Goal: Find specific page/section: Find specific page/section

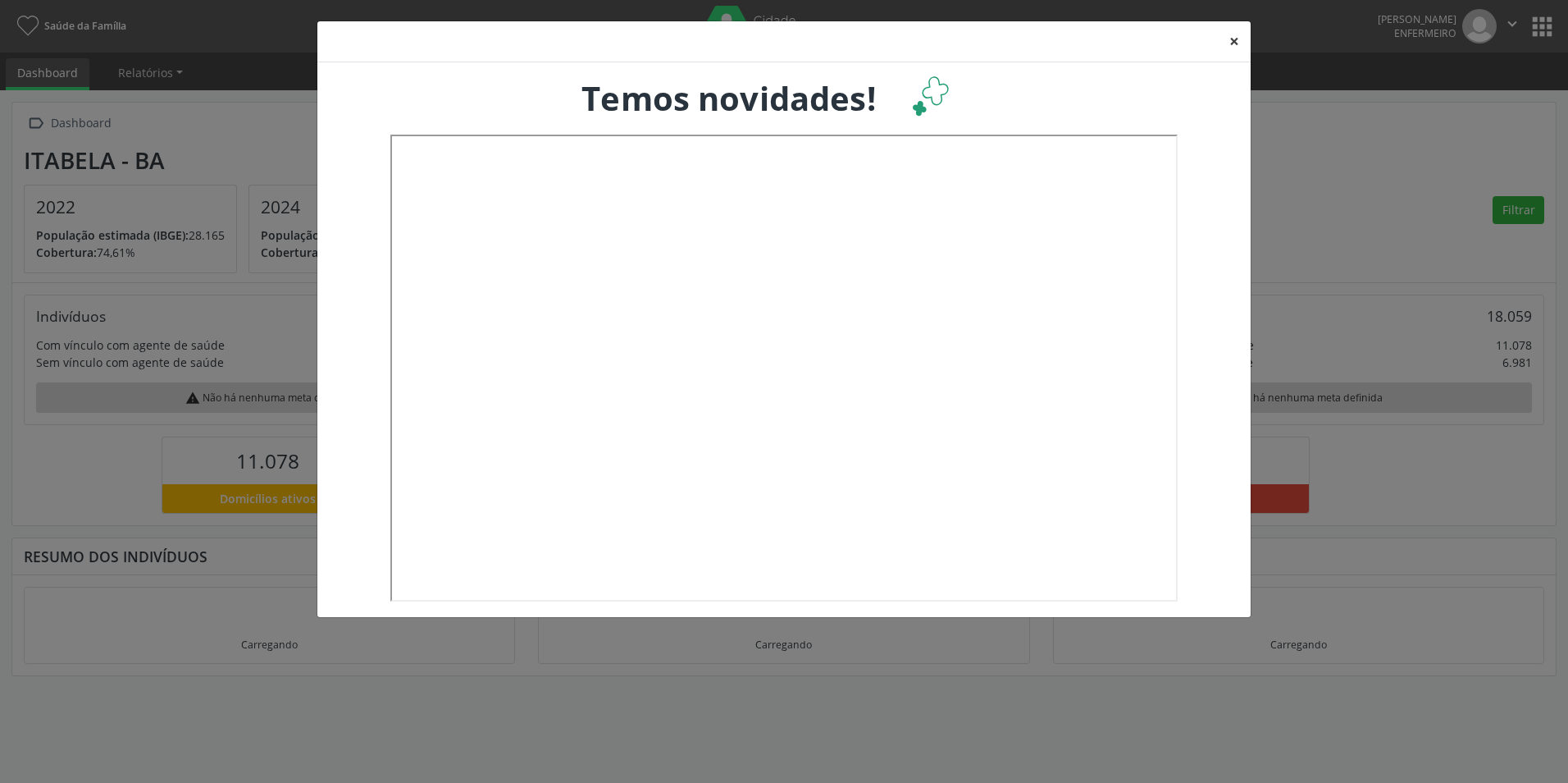
click at [1230, 37] on button "×" at bounding box center [1234, 41] width 33 height 40
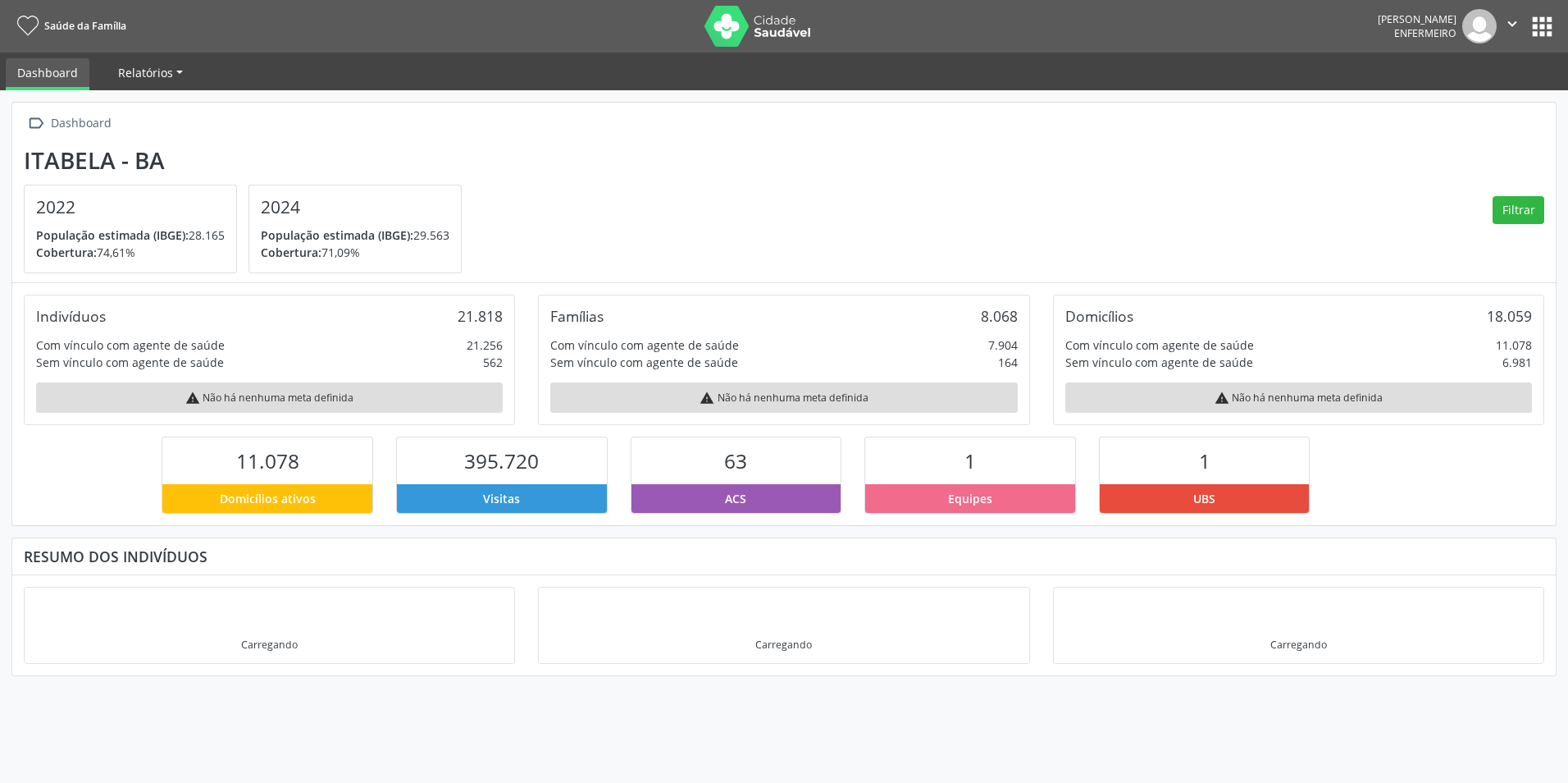
click at [141, 66] on span "Relatórios" at bounding box center [145, 72] width 55 height 15
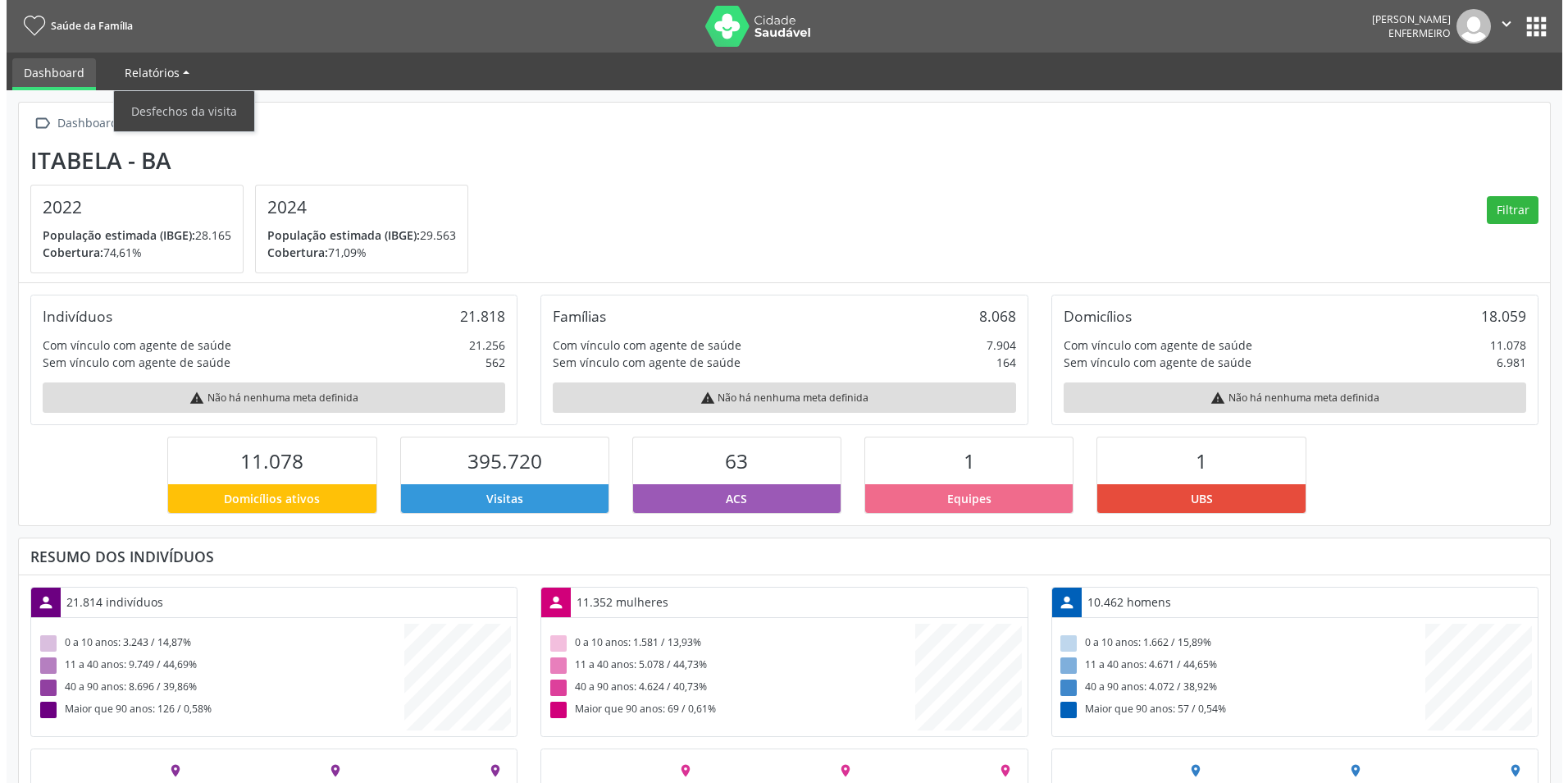
scroll to position [273, 511]
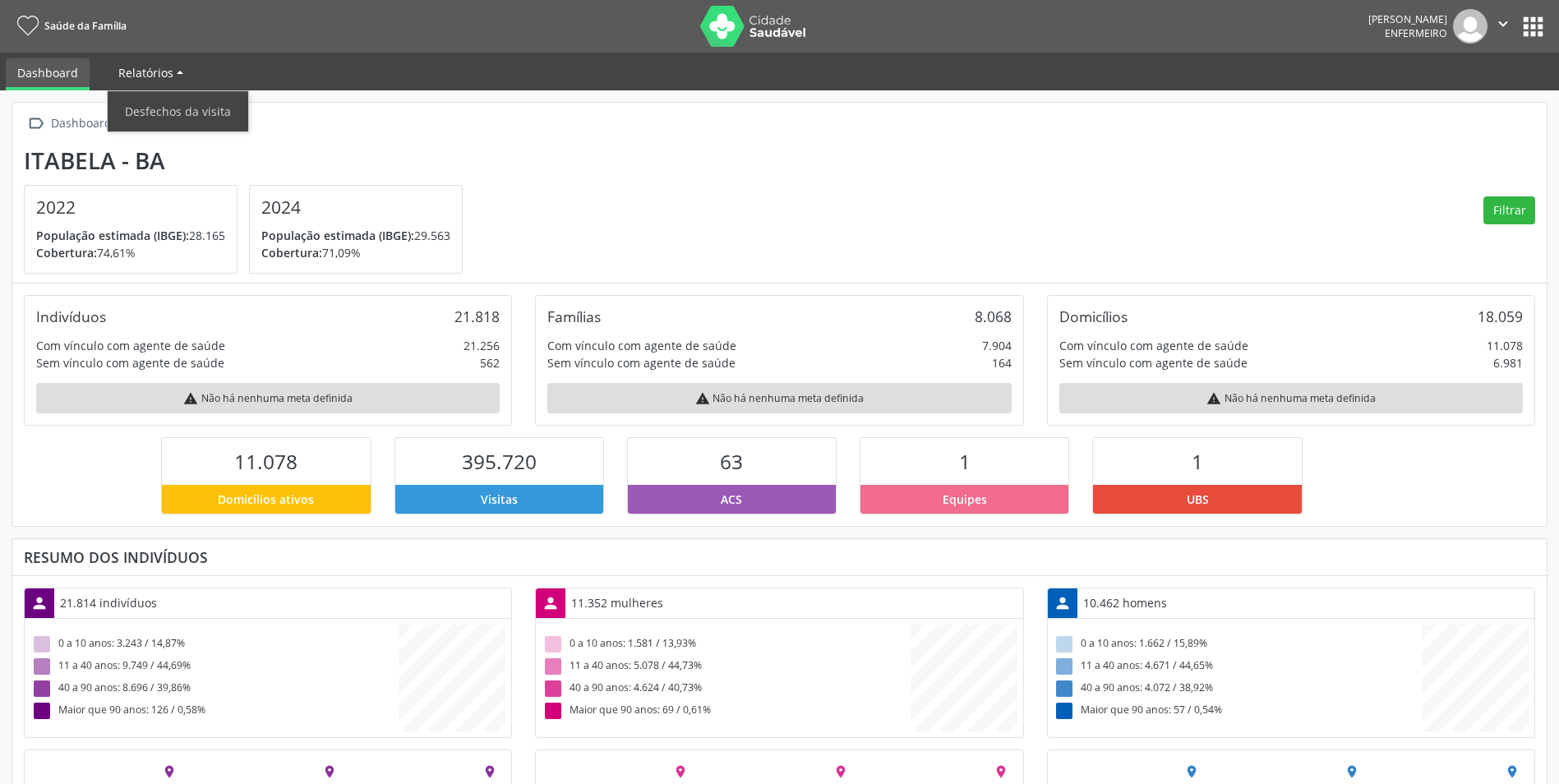
click at [167, 77] on span "Relatórios" at bounding box center [145, 72] width 55 height 15
click at [1542, 29] on button "apps" at bounding box center [1533, 27] width 29 height 29
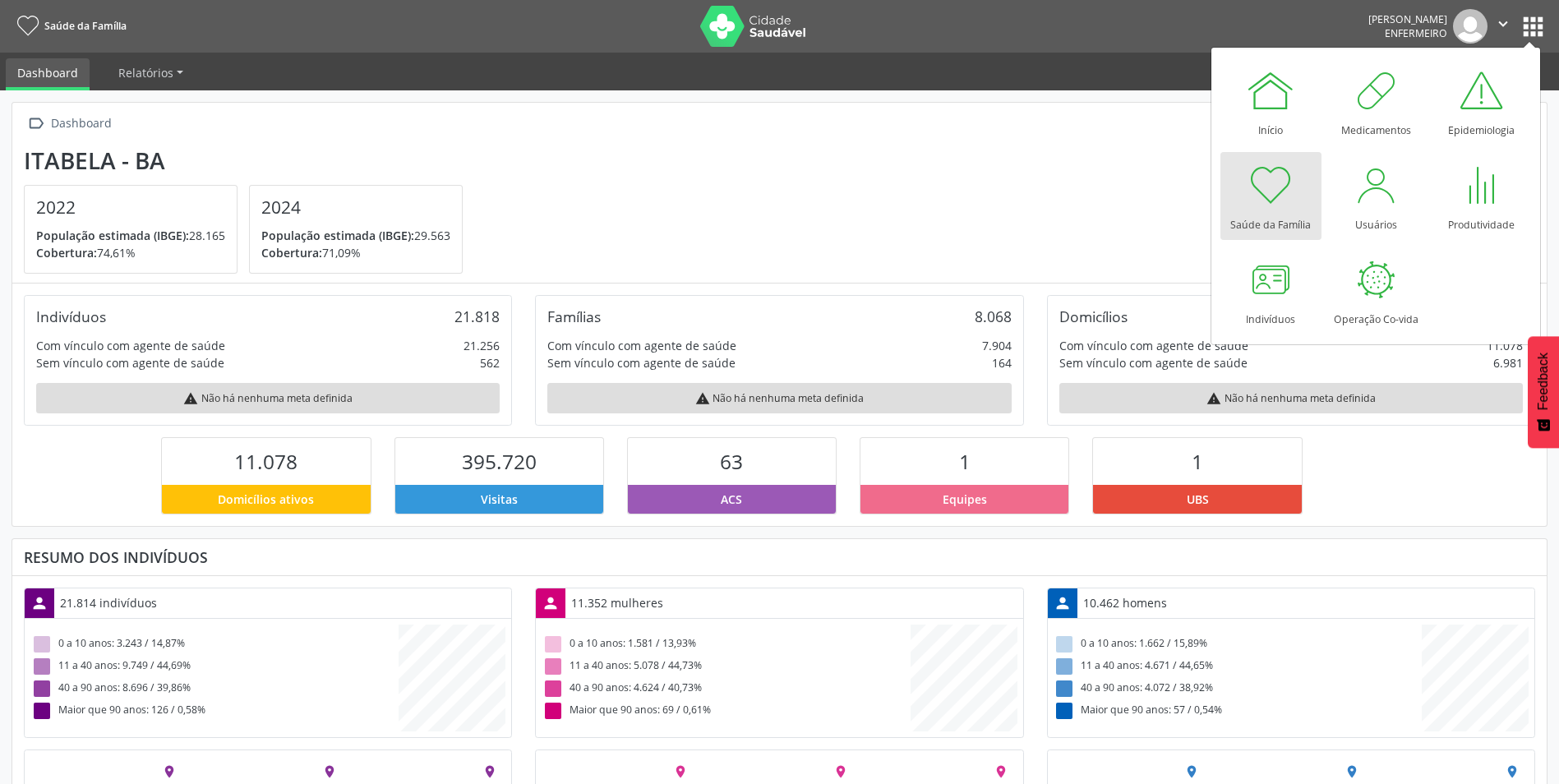
click at [1117, 228] on section "Itabela - BA 2022 População estimada (IBGE): 28.165 Cobertura: 74,61% 2024 Popu…" at bounding box center [780, 211] width 1511 height 127
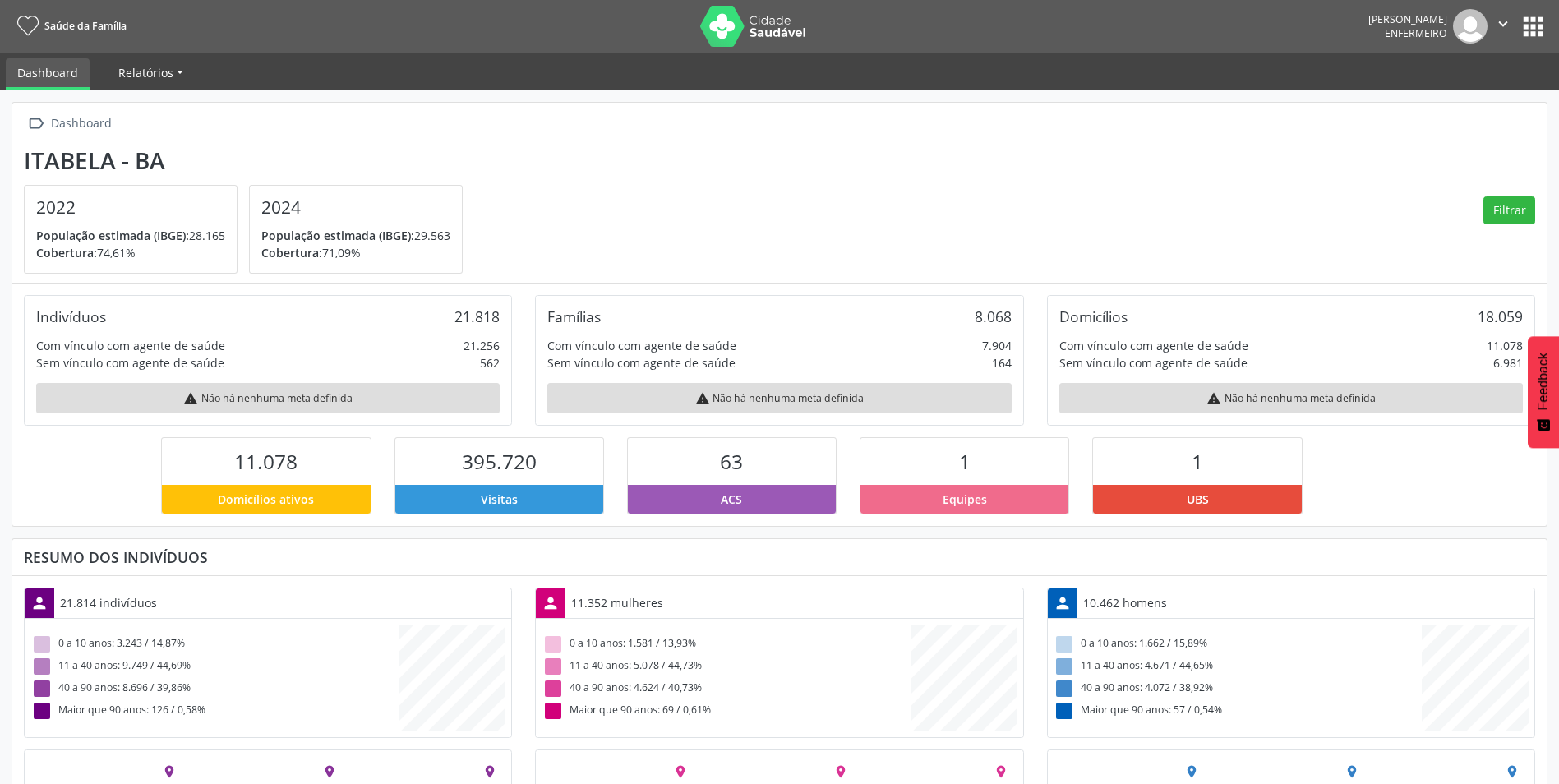
click at [133, 70] on span "Relatórios" at bounding box center [145, 72] width 55 height 15
click at [169, 102] on link "Desfechos da visita" at bounding box center [178, 112] width 141 height 29
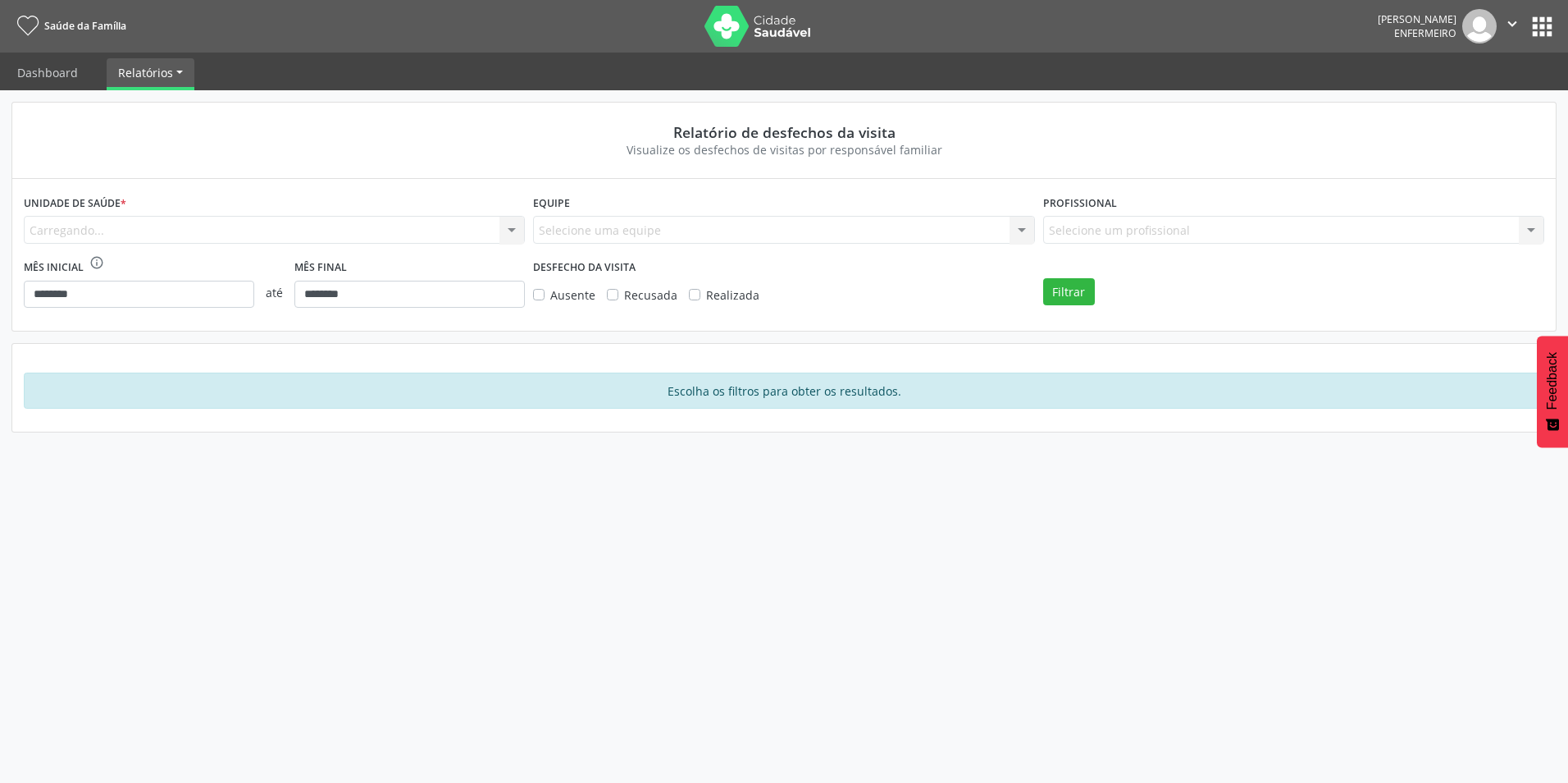
click at [1537, 24] on button "apps" at bounding box center [1542, 27] width 29 height 29
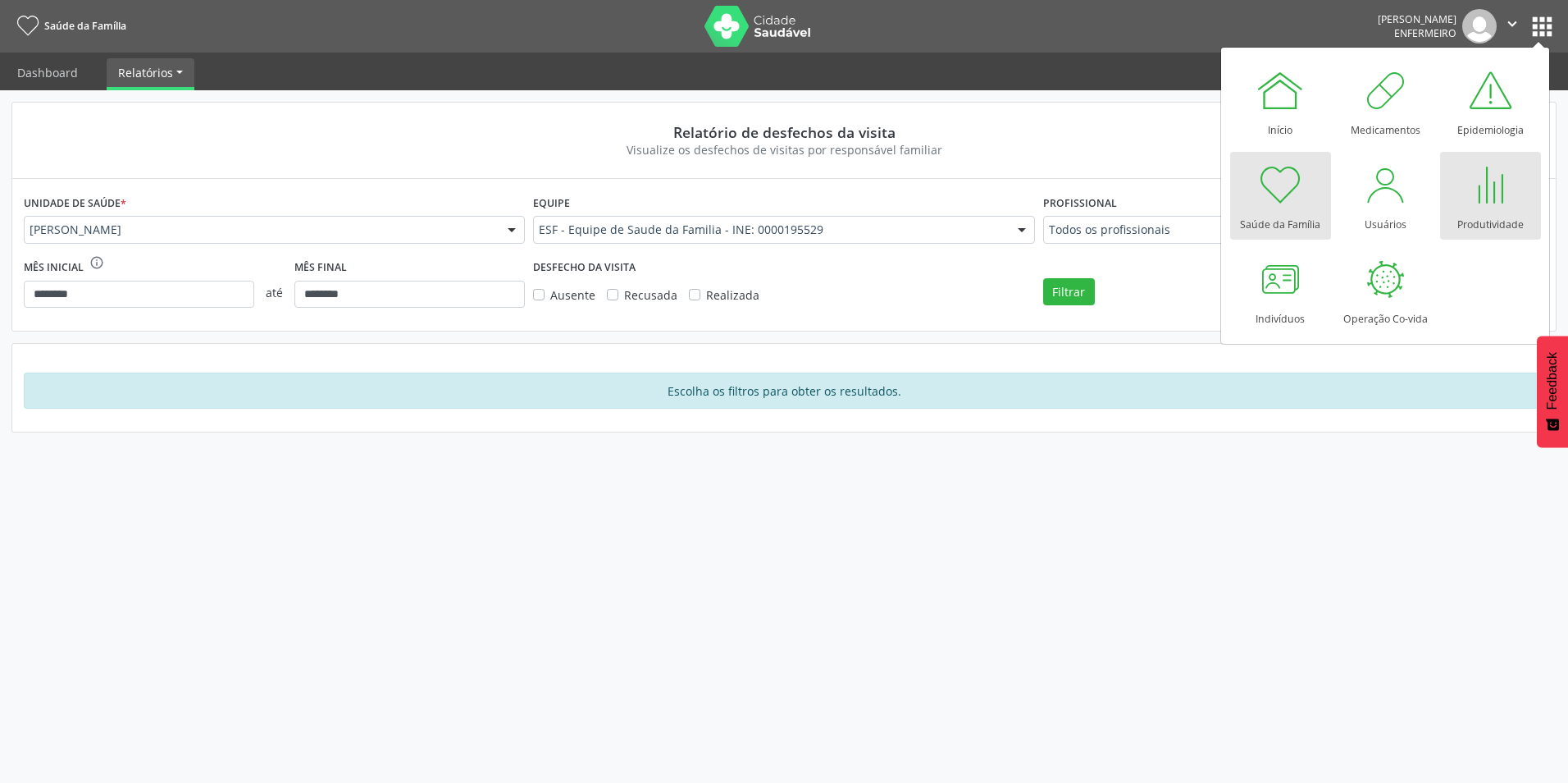
click at [1475, 212] on div "Produtividade" at bounding box center [1490, 220] width 66 height 22
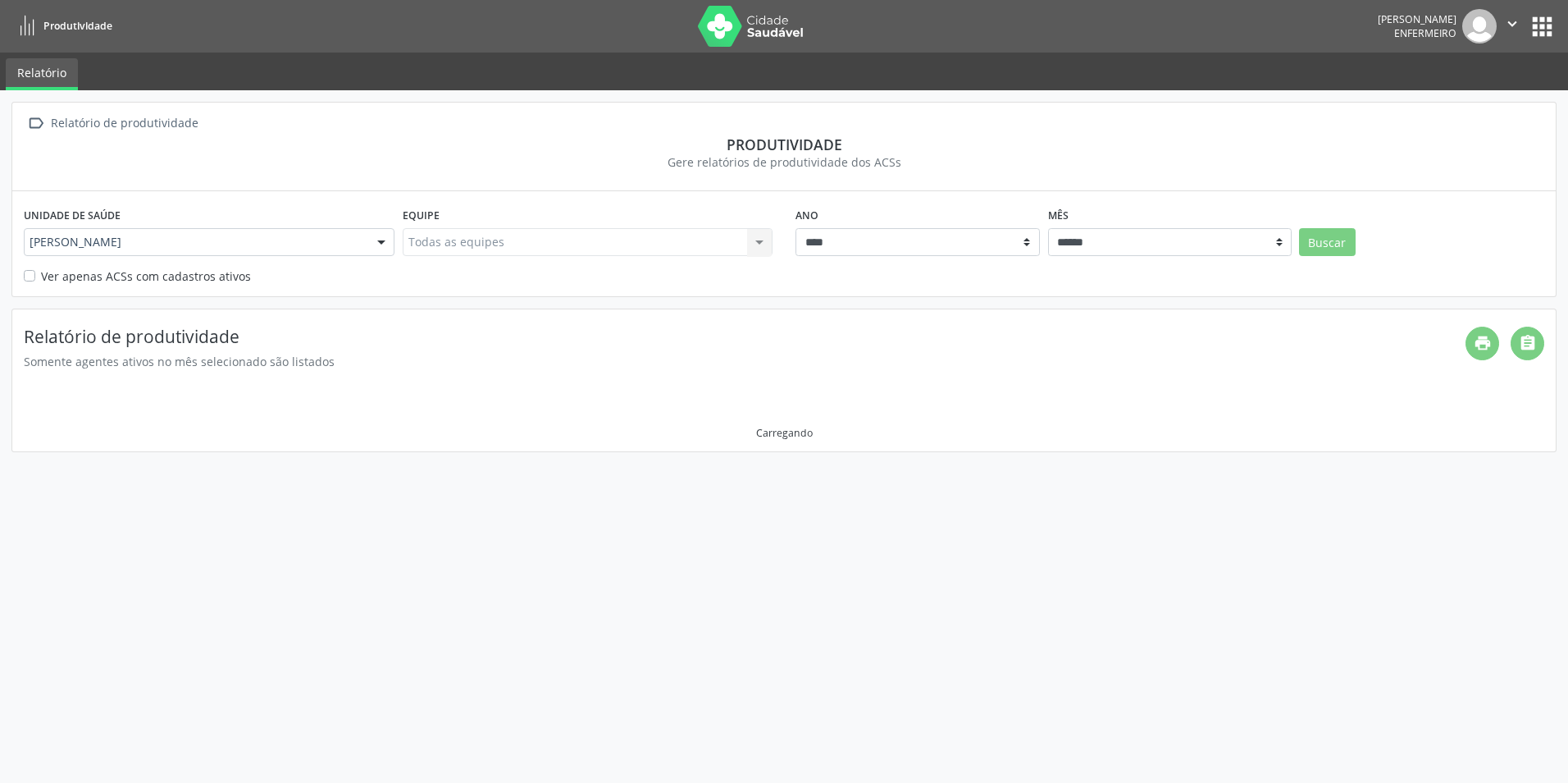
click at [62, 27] on span "Produtividade" at bounding box center [78, 26] width 69 height 14
click at [50, 60] on link "Relatório" at bounding box center [41, 74] width 72 height 32
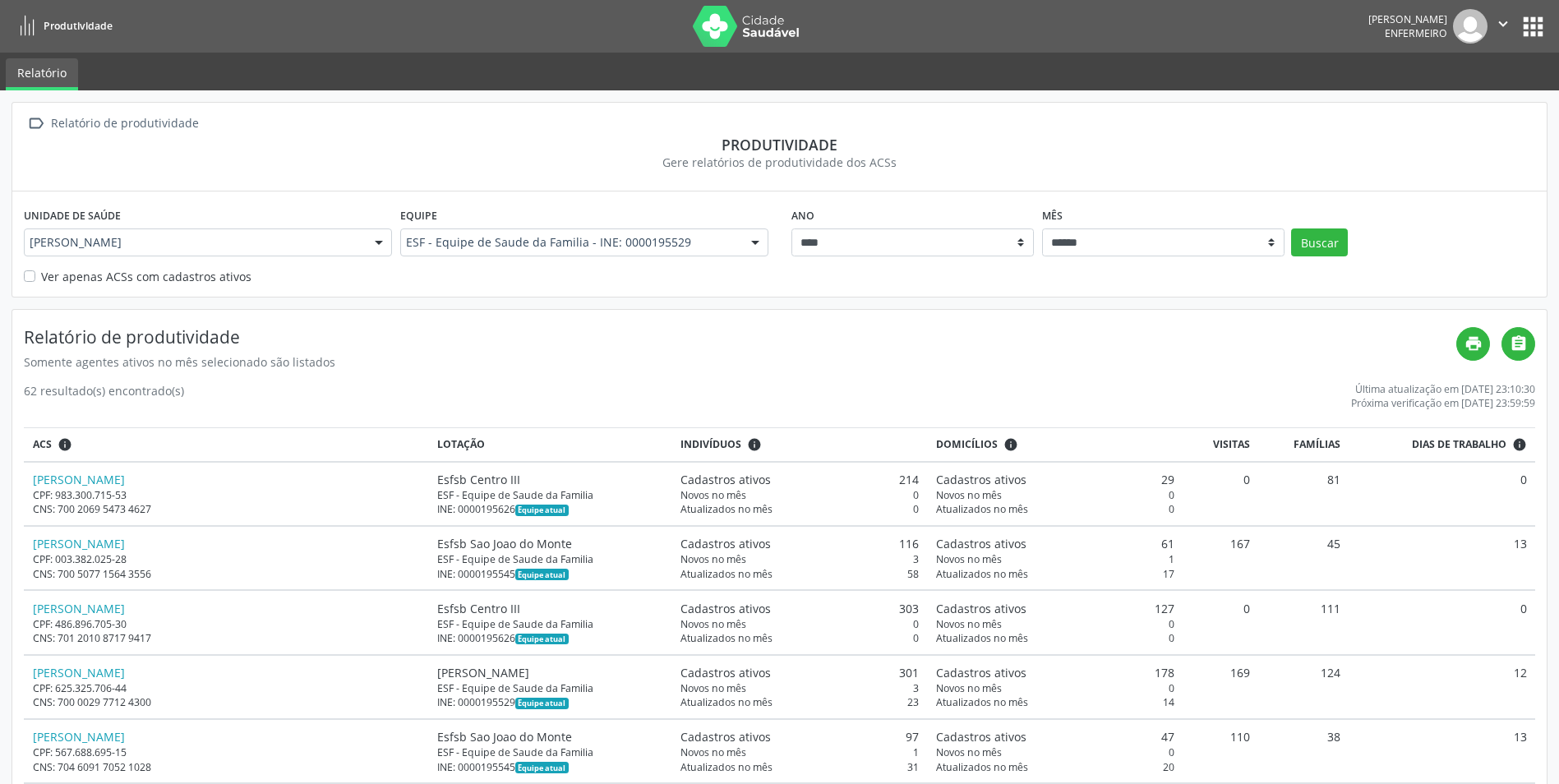
click at [81, 1] on nav "Produtividade [PERSON_NAME] Enfermeiro  Configurações Sair apps" at bounding box center [780, 26] width 1559 height 53
click at [81, 20] on span "Produtividade" at bounding box center [78, 26] width 69 height 14
click at [81, 22] on span "Produtividade" at bounding box center [78, 26] width 69 height 14
click at [1496, 24] on icon "" at bounding box center [1503, 23] width 18 height 18
click at [1533, 28] on button "apps" at bounding box center [1533, 27] width 29 height 29
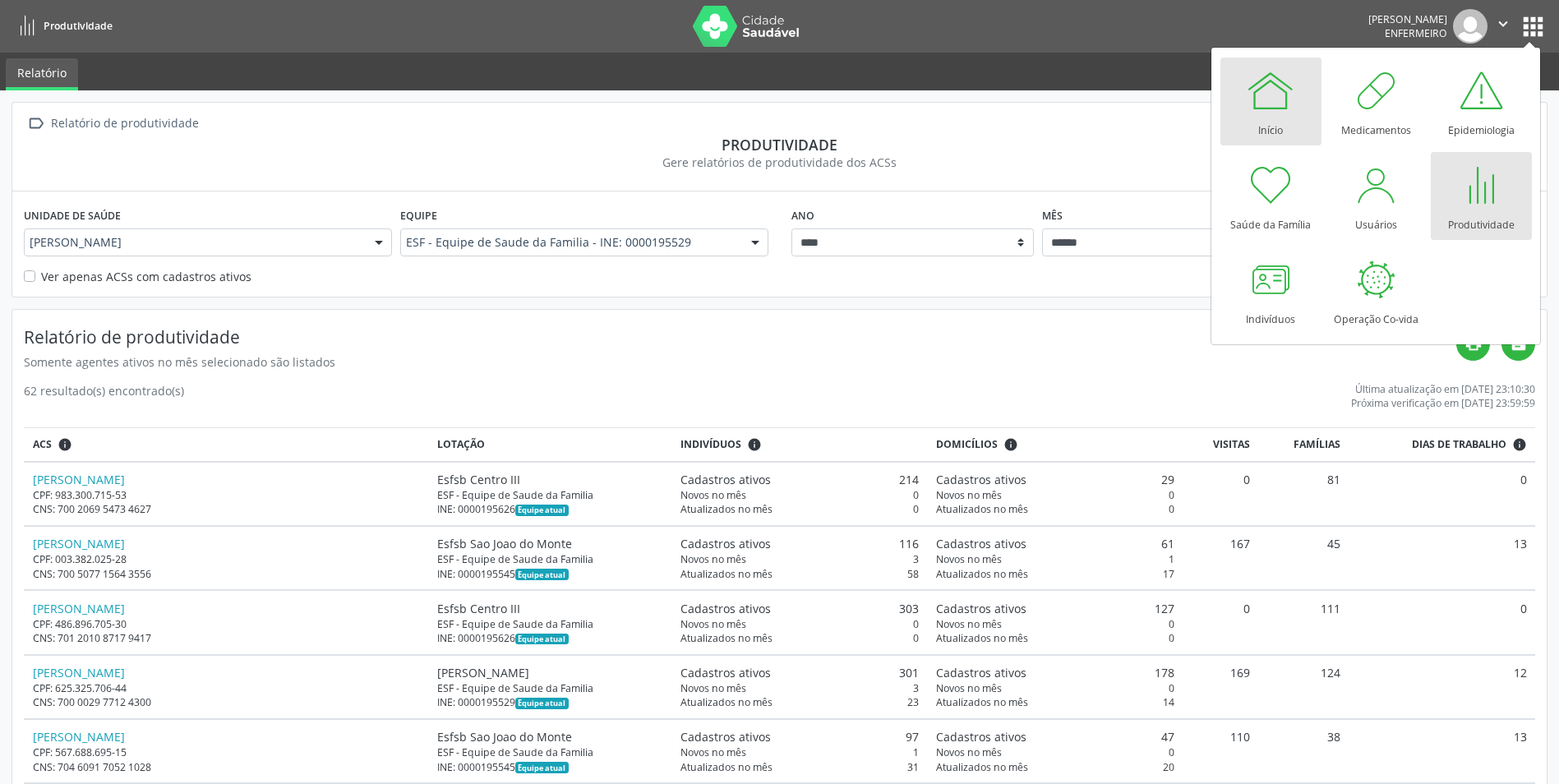
click at [1264, 114] on div at bounding box center [1270, 89] width 49 height 49
